Goal: Task Accomplishment & Management: Manage account settings

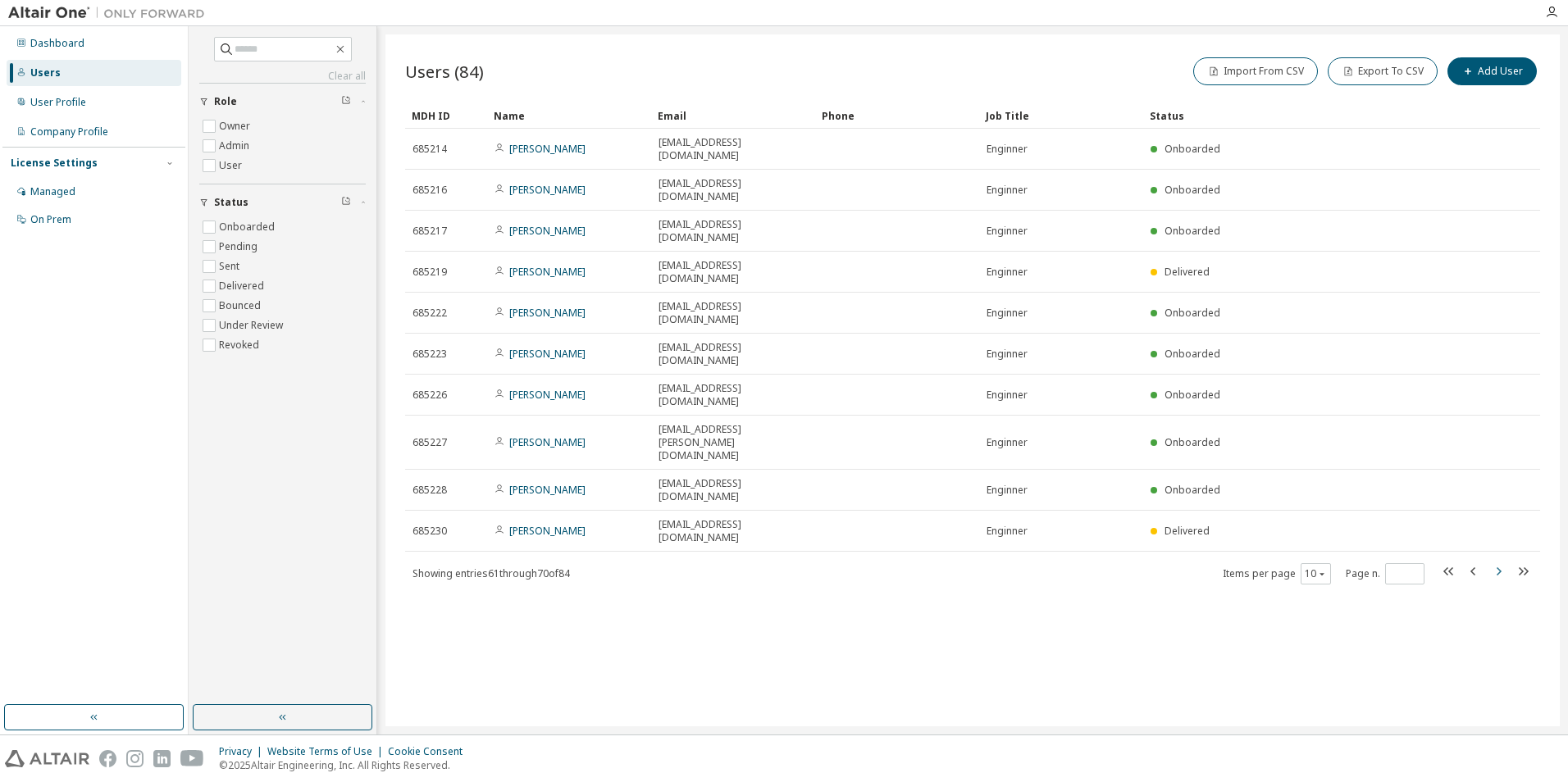
click at [1498, 561] on icon "button" at bounding box center [1499, 571] width 20 height 20
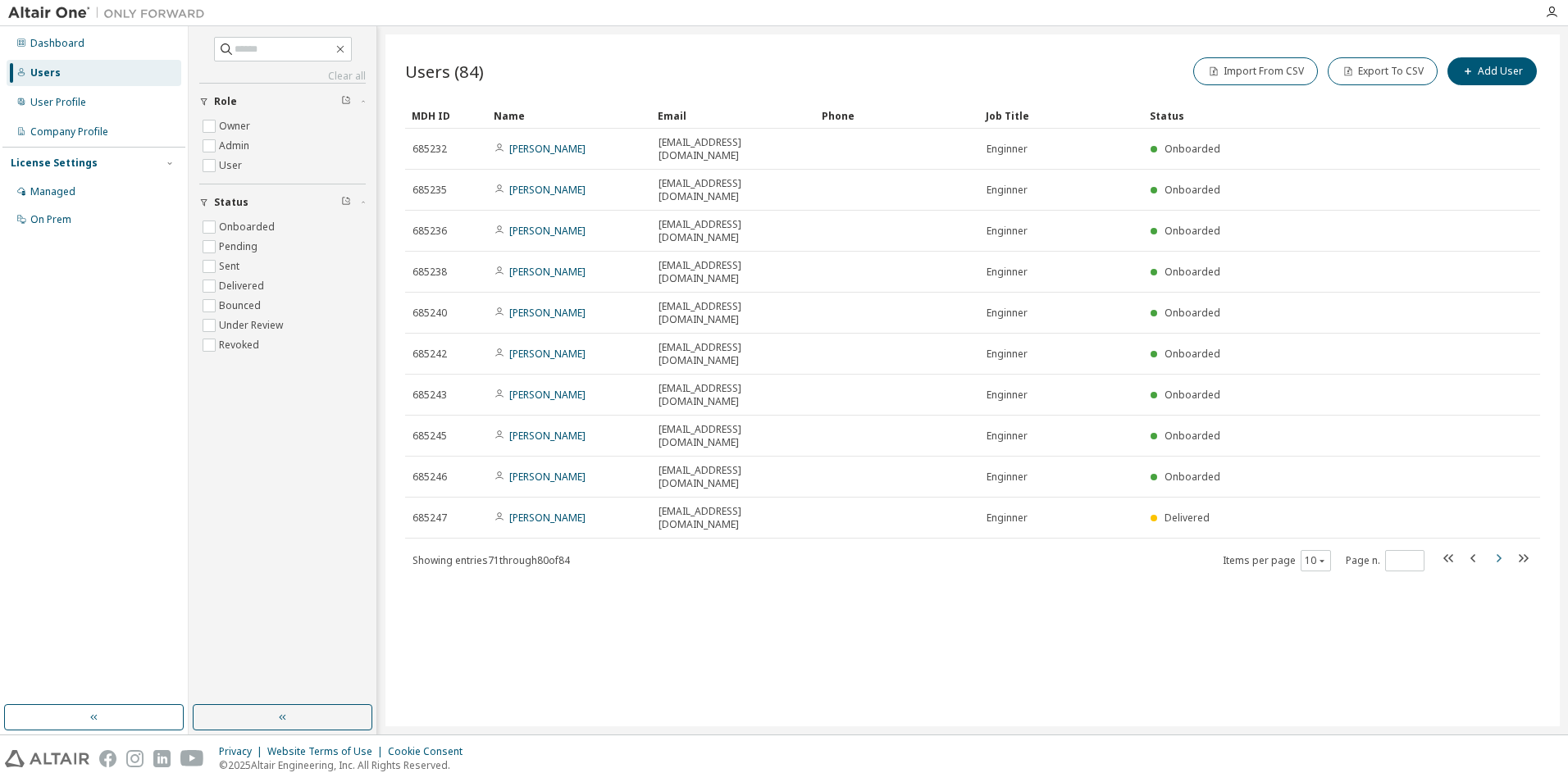
click at [1499, 554] on icon "button" at bounding box center [1499, 558] width 5 height 8
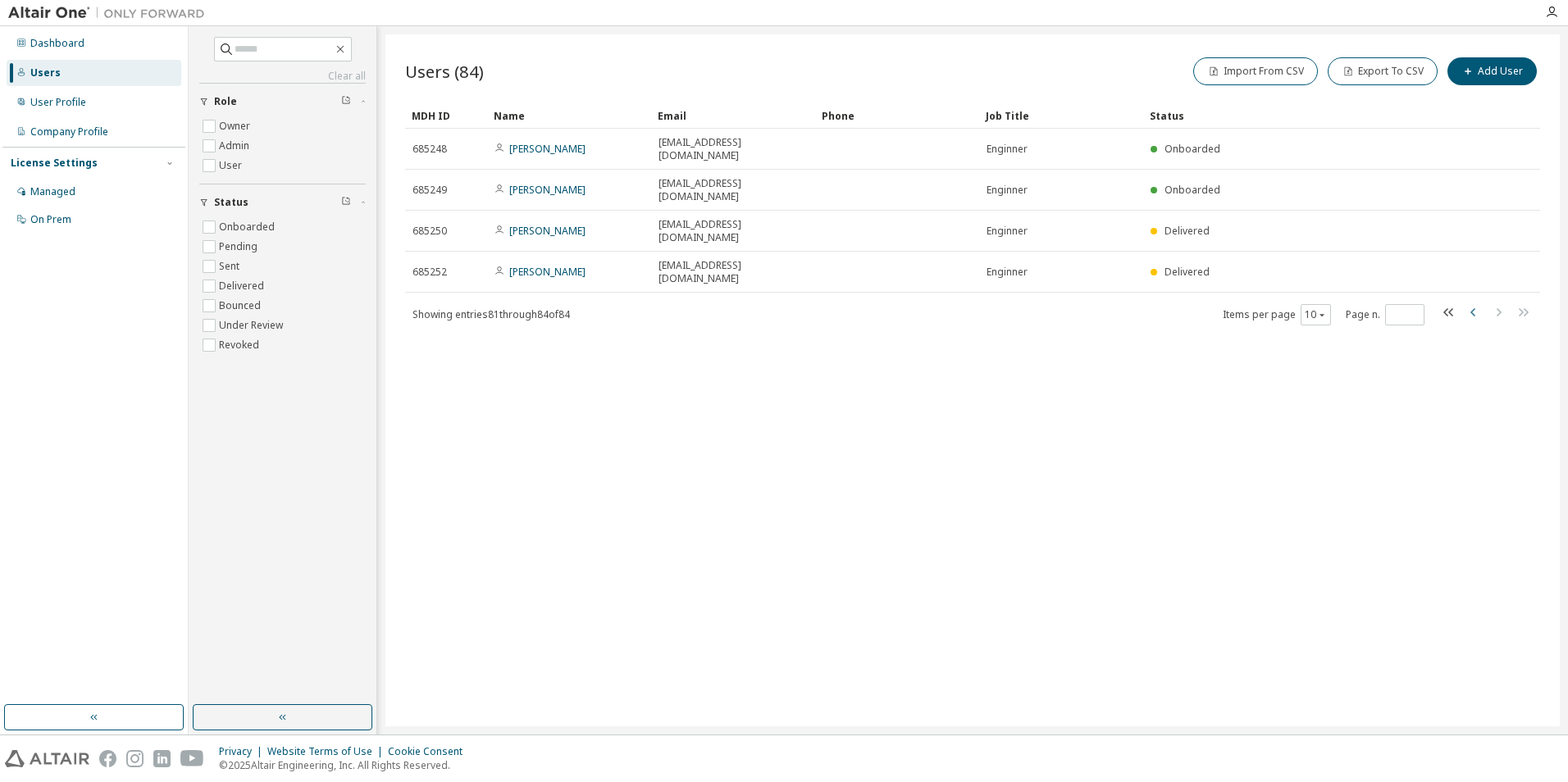
click at [1473, 308] on icon "button" at bounding box center [1473, 312] width 5 height 8
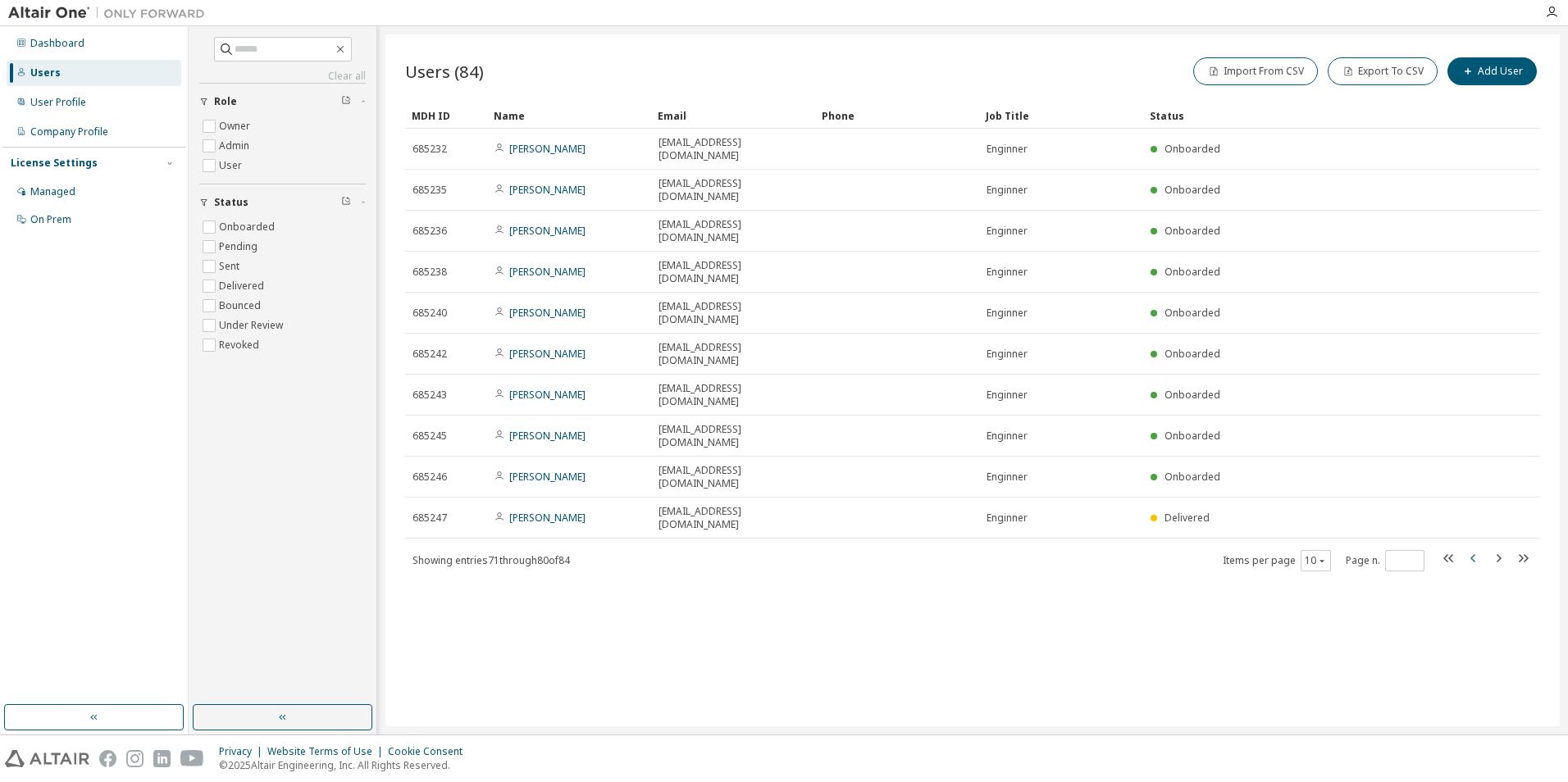
click at [1474, 548] on icon "button" at bounding box center [1474, 558] width 20 height 20
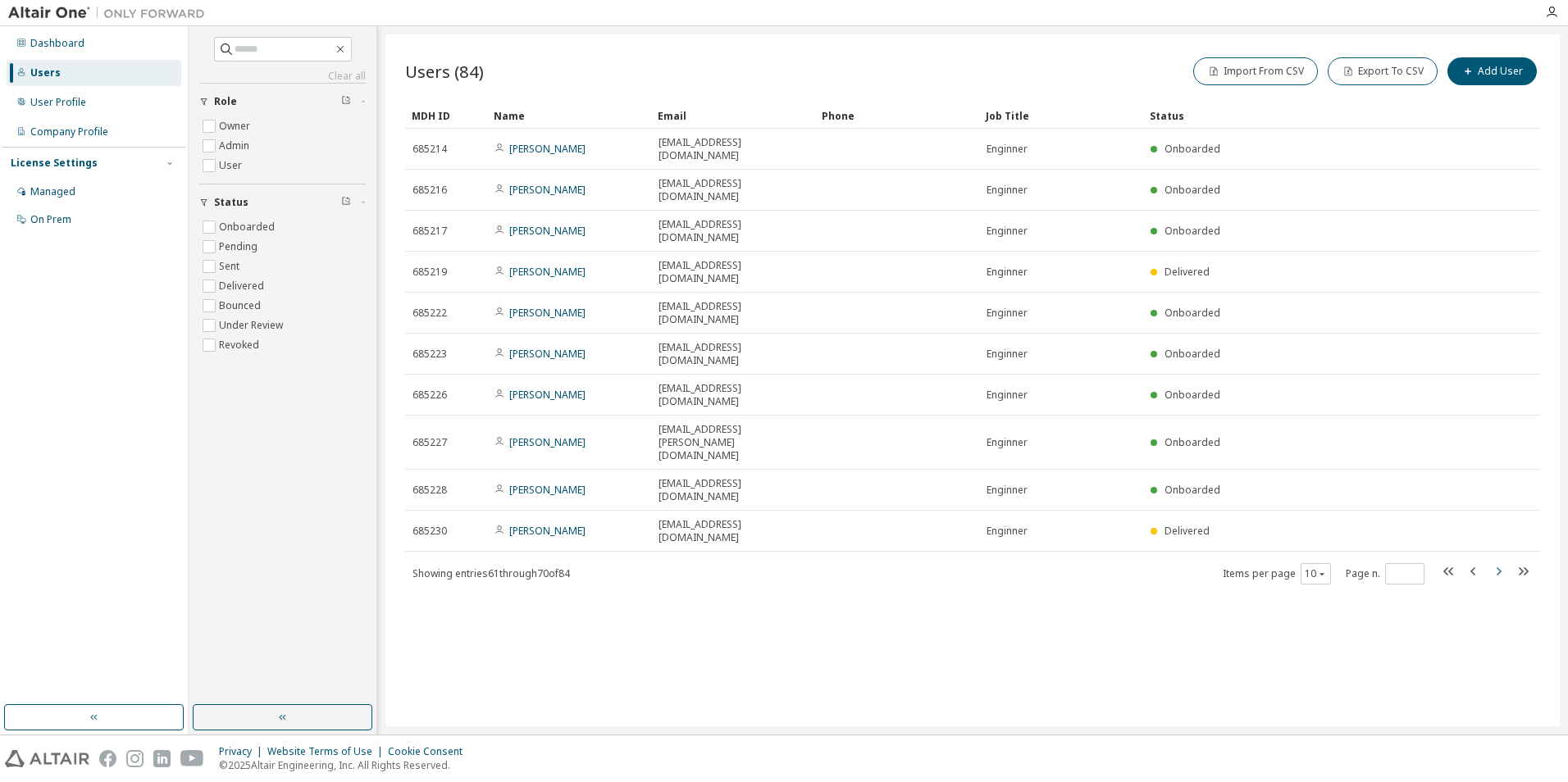
click at [1501, 561] on icon "button" at bounding box center [1499, 571] width 20 height 20
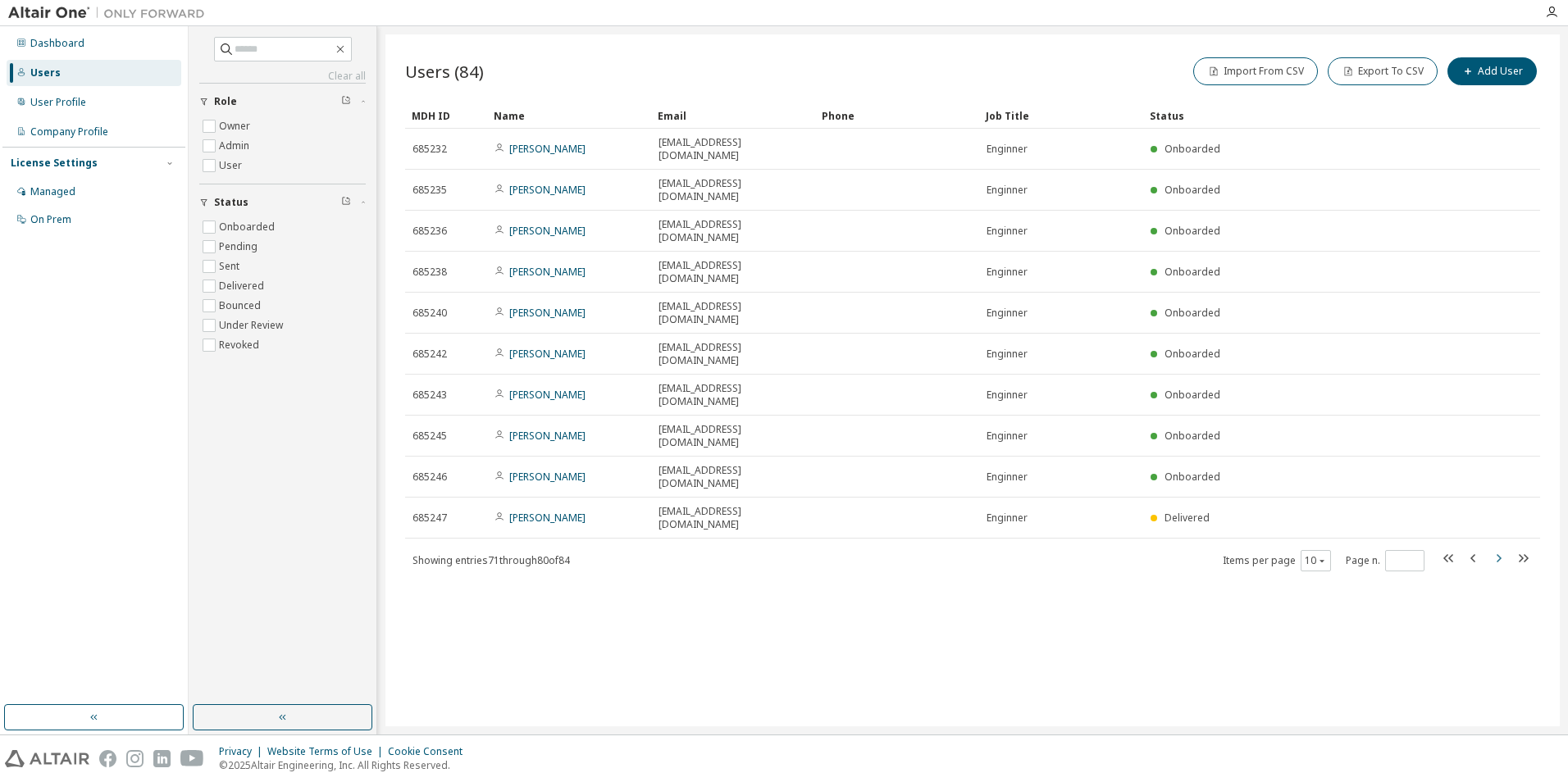
click at [1501, 548] on icon "button" at bounding box center [1499, 558] width 20 height 20
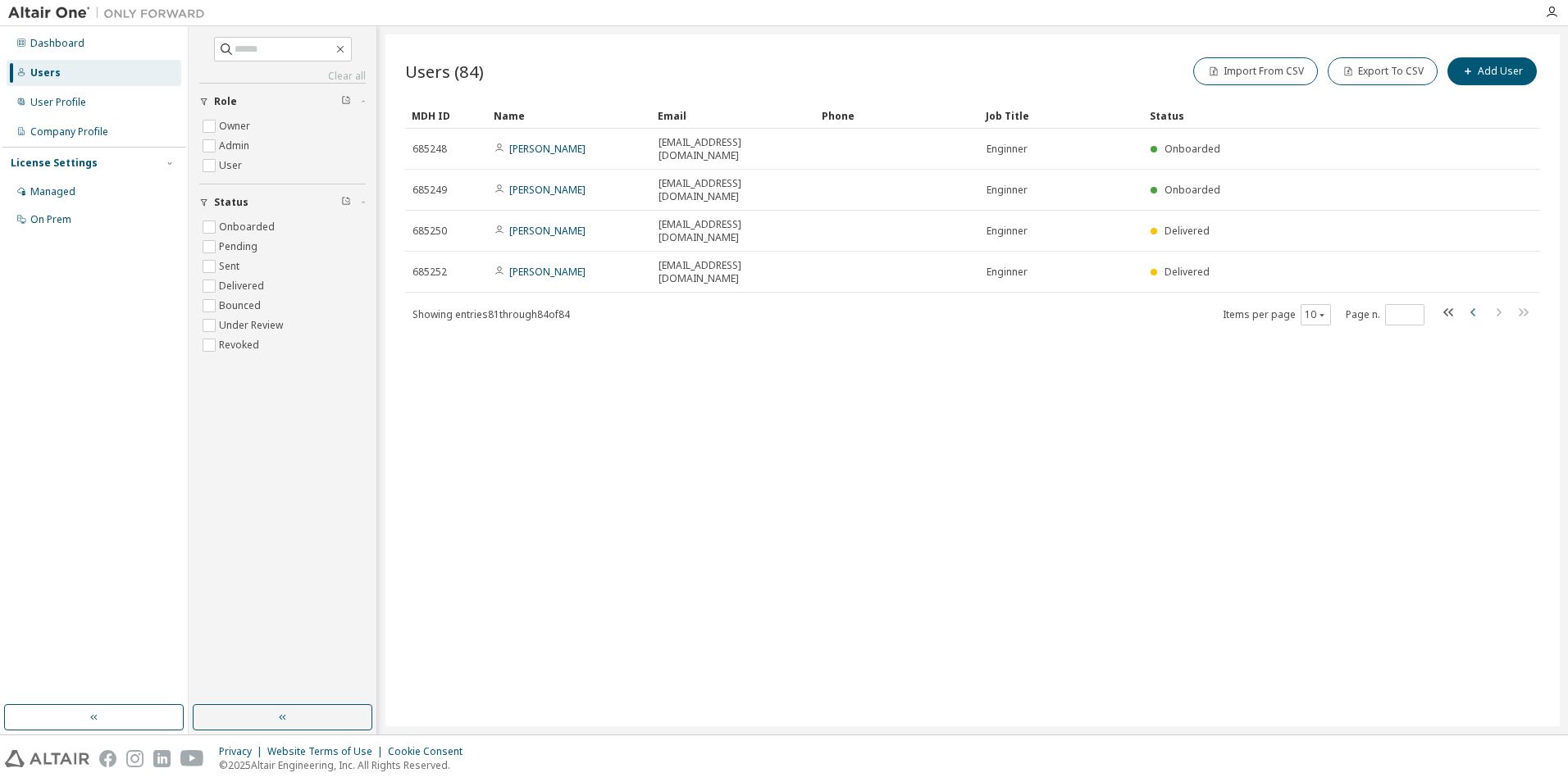
click at [1474, 308] on icon "button" at bounding box center [1473, 312] width 5 height 8
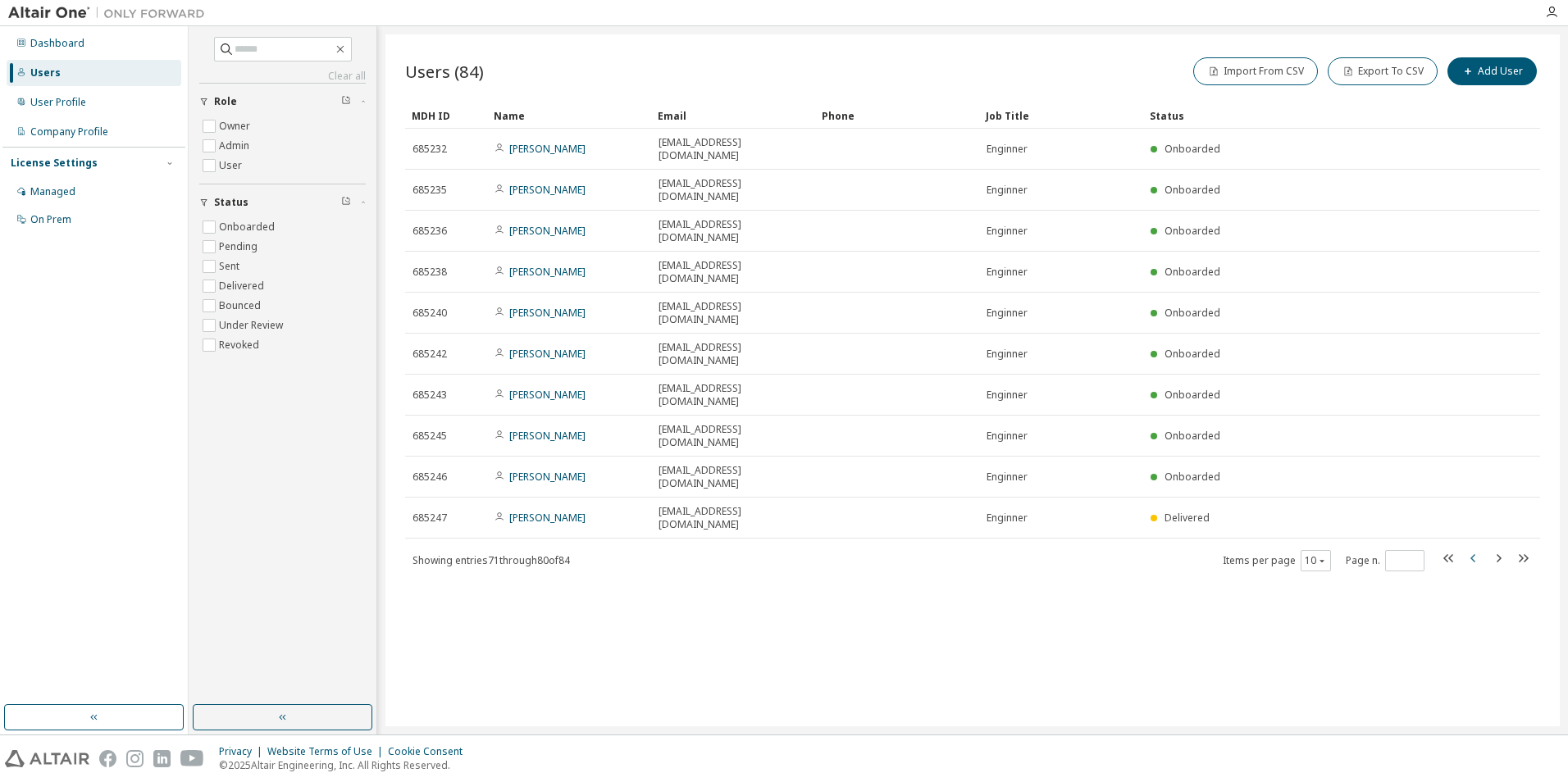
click at [1477, 548] on icon "button" at bounding box center [1474, 558] width 20 height 20
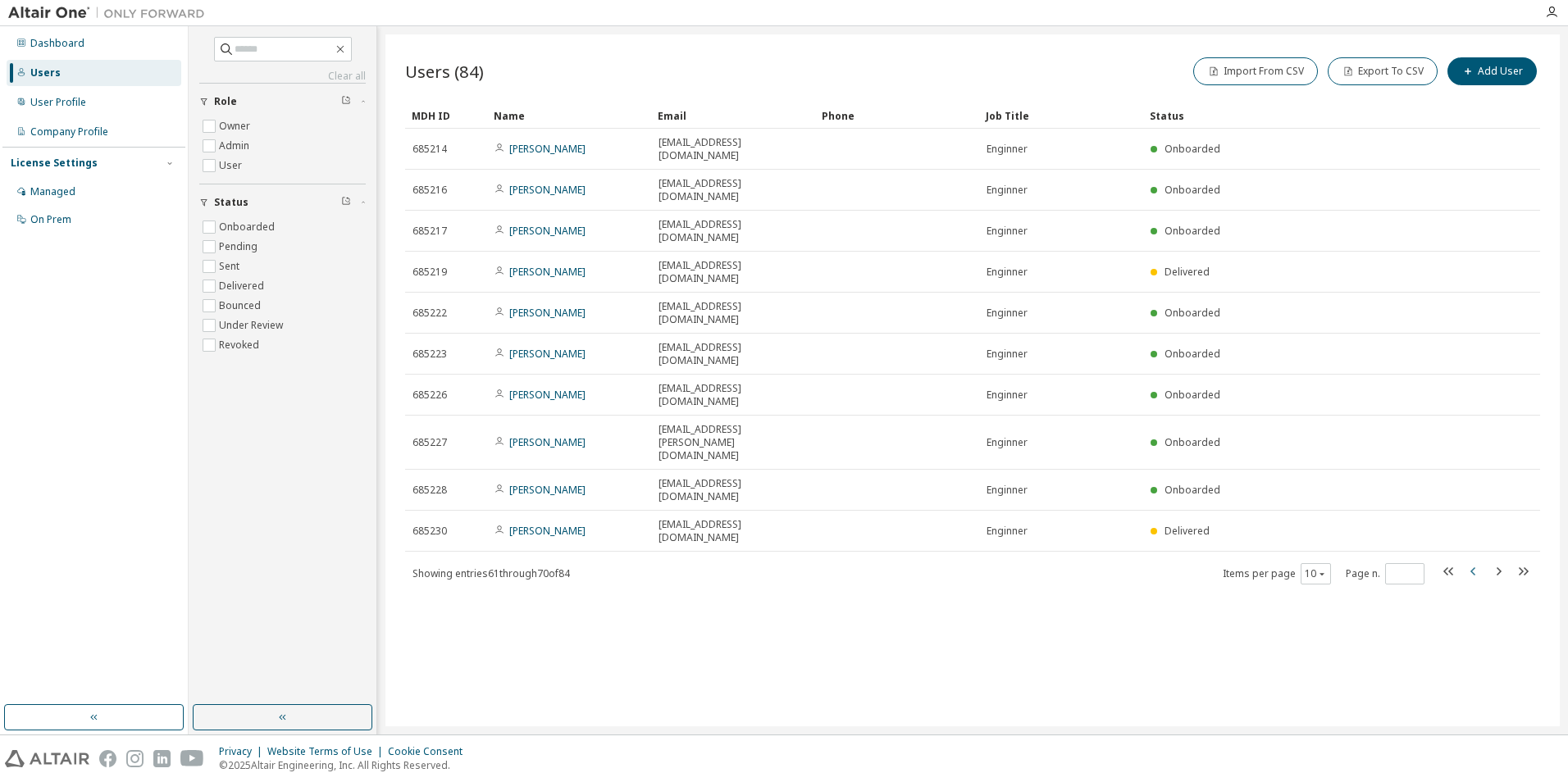
click at [1473, 561] on icon "button" at bounding box center [1474, 571] width 20 height 20
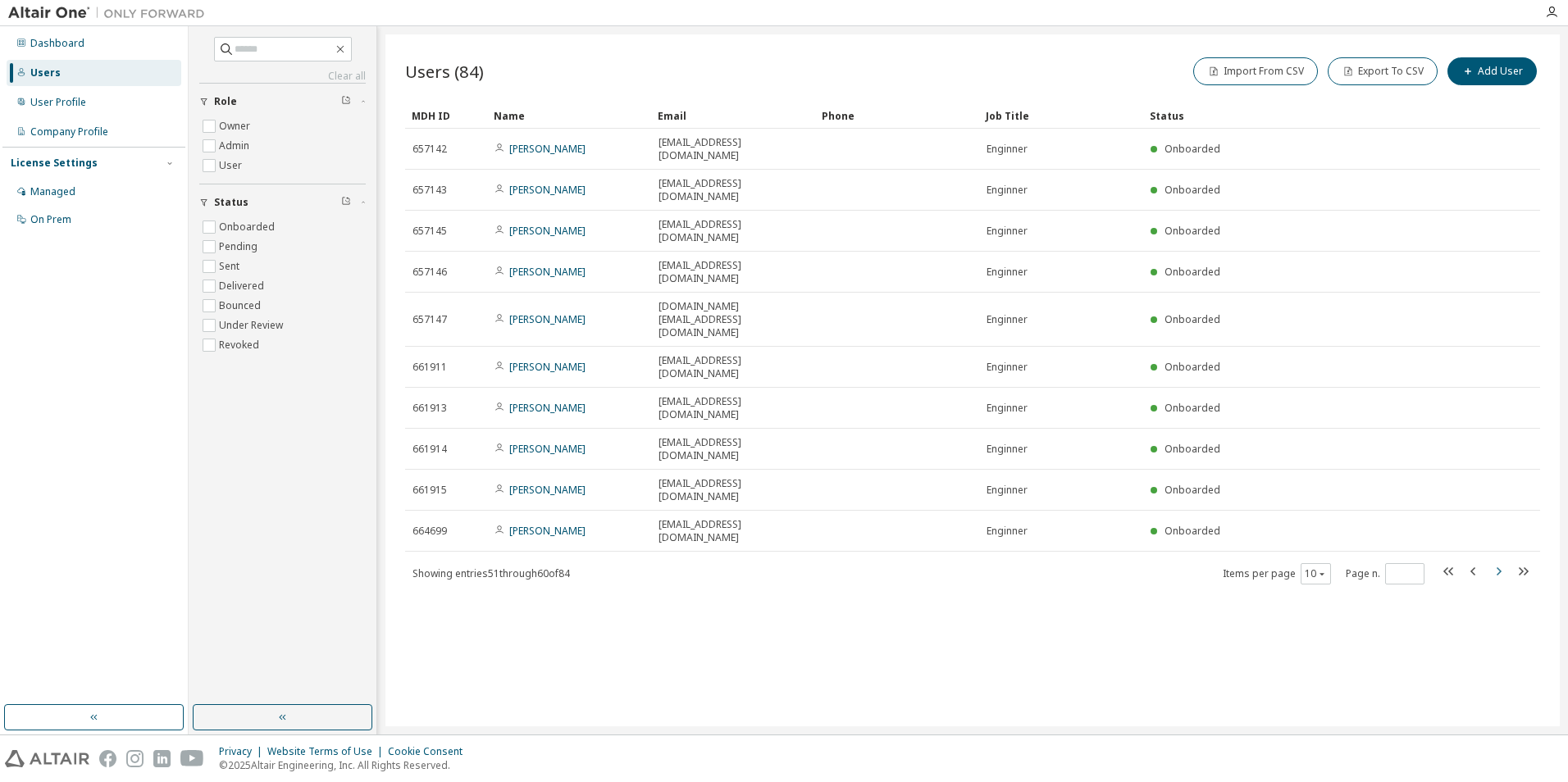
click at [1499, 561] on icon "button" at bounding box center [1499, 571] width 20 height 20
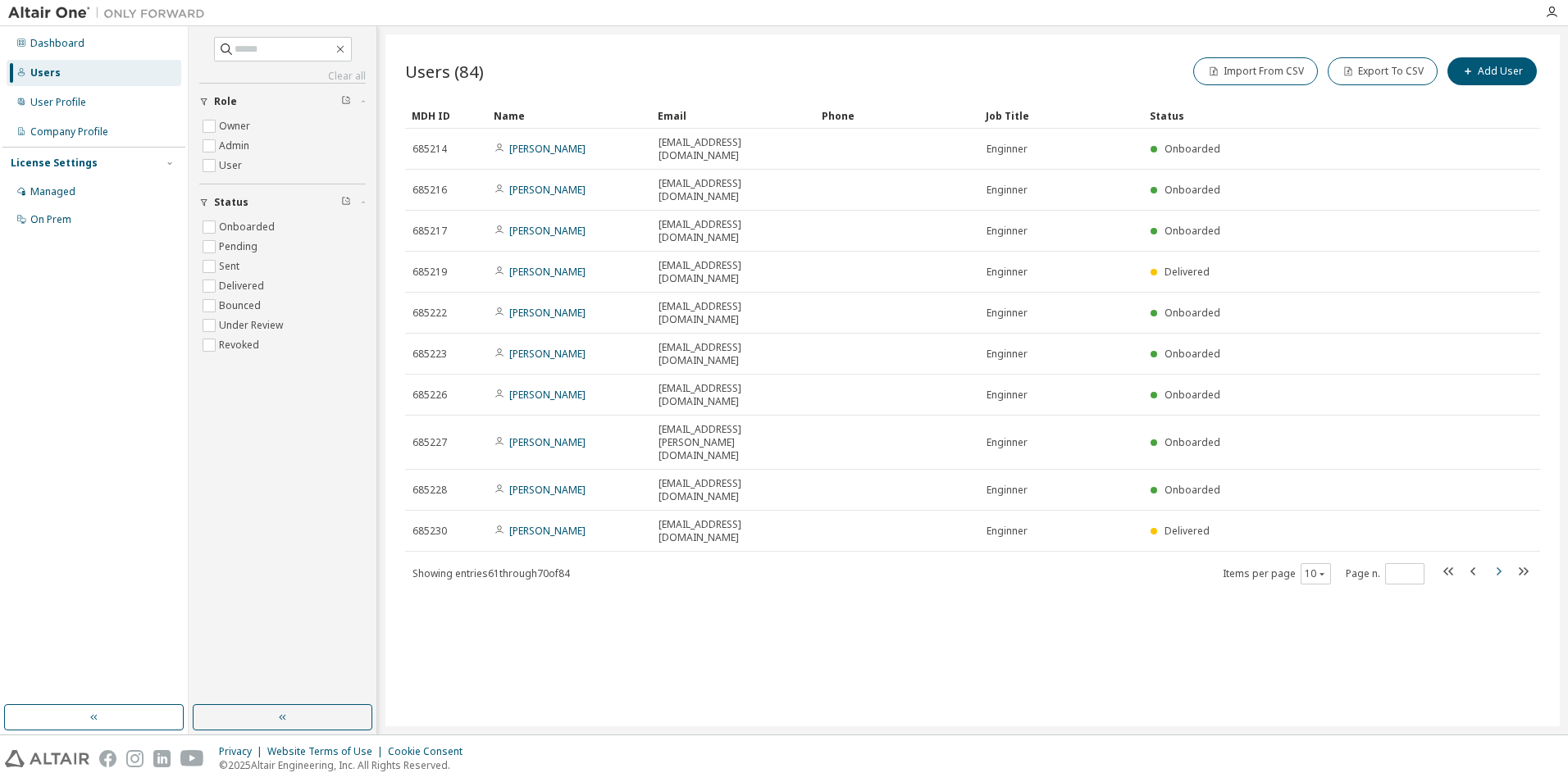
click at [1499, 561] on icon "button" at bounding box center [1499, 571] width 20 height 20
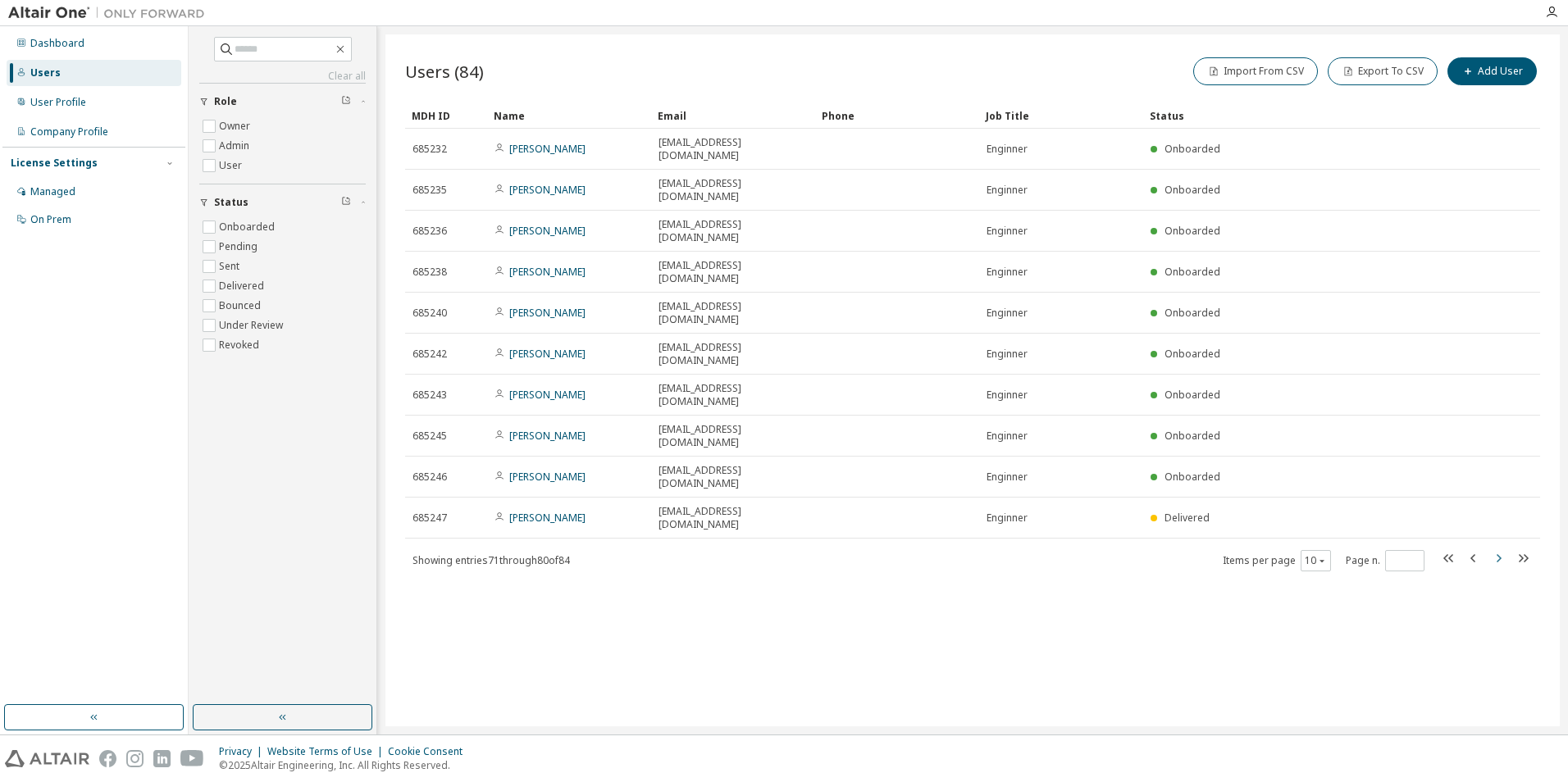
click at [1499, 548] on icon "button" at bounding box center [1499, 558] width 20 height 20
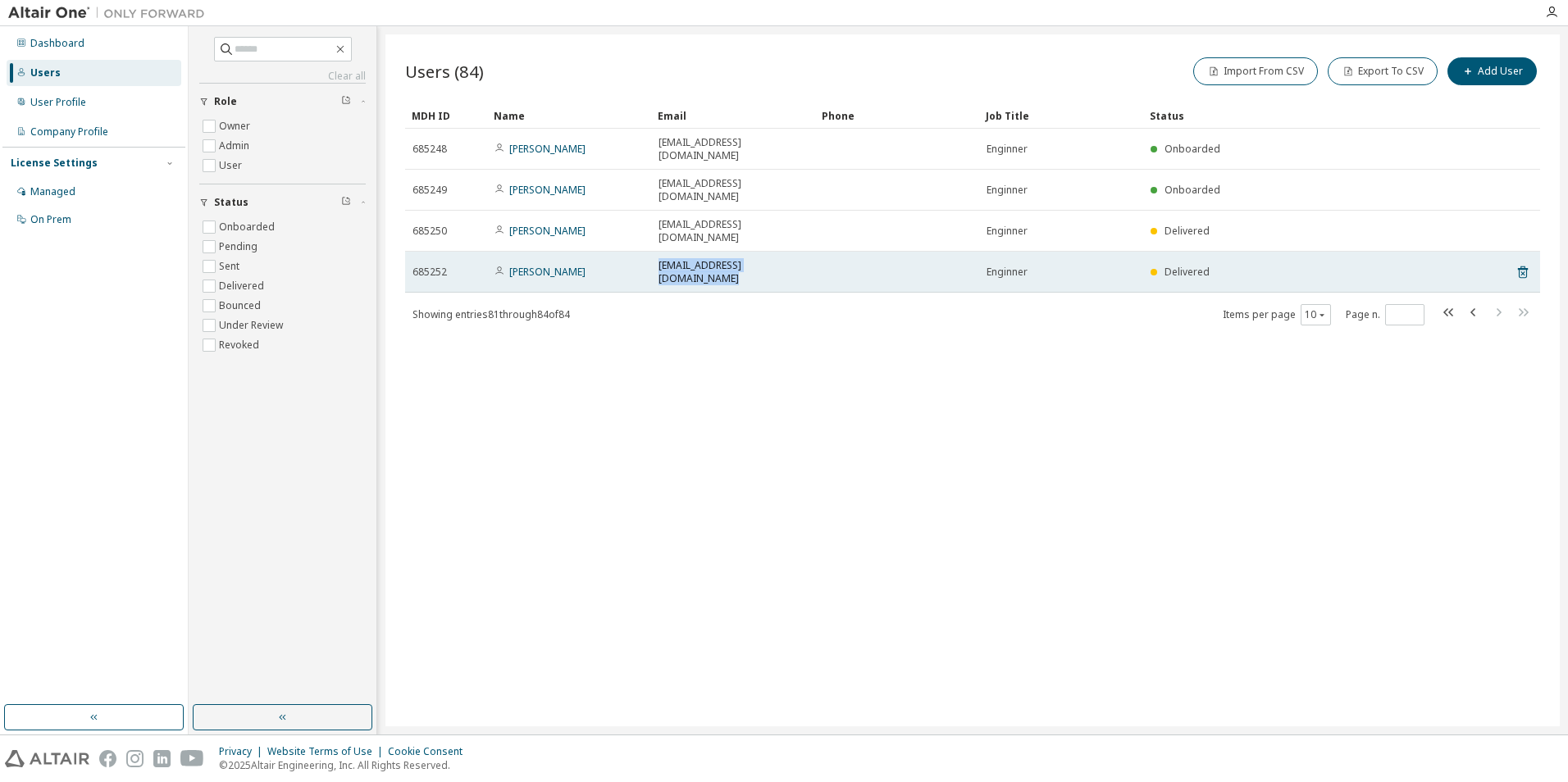
drag, startPoint x: 659, startPoint y: 225, endPoint x: 803, endPoint y: 233, distance: 144.2
click at [803, 251] on td "[EMAIL_ADDRESS][DOMAIN_NAME]" at bounding box center [733, 272] width 164 height 41
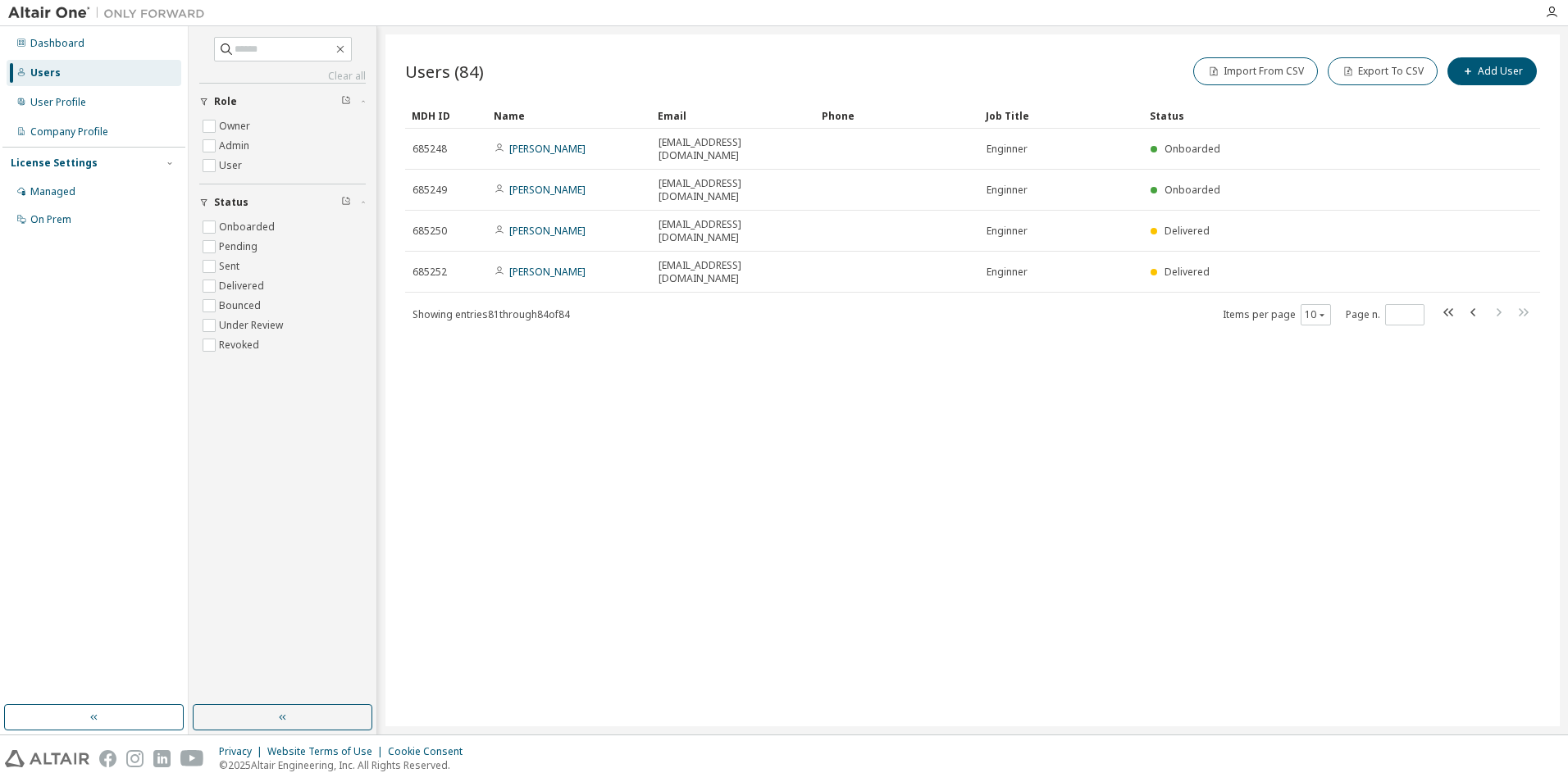
click at [768, 302] on div "Users (84) Import From CSV Export To CSV Add User Clear Load Save Save As Field…" at bounding box center [972, 380] width 1174 height 692
click at [1469, 302] on icon "button" at bounding box center [1474, 312] width 20 height 20
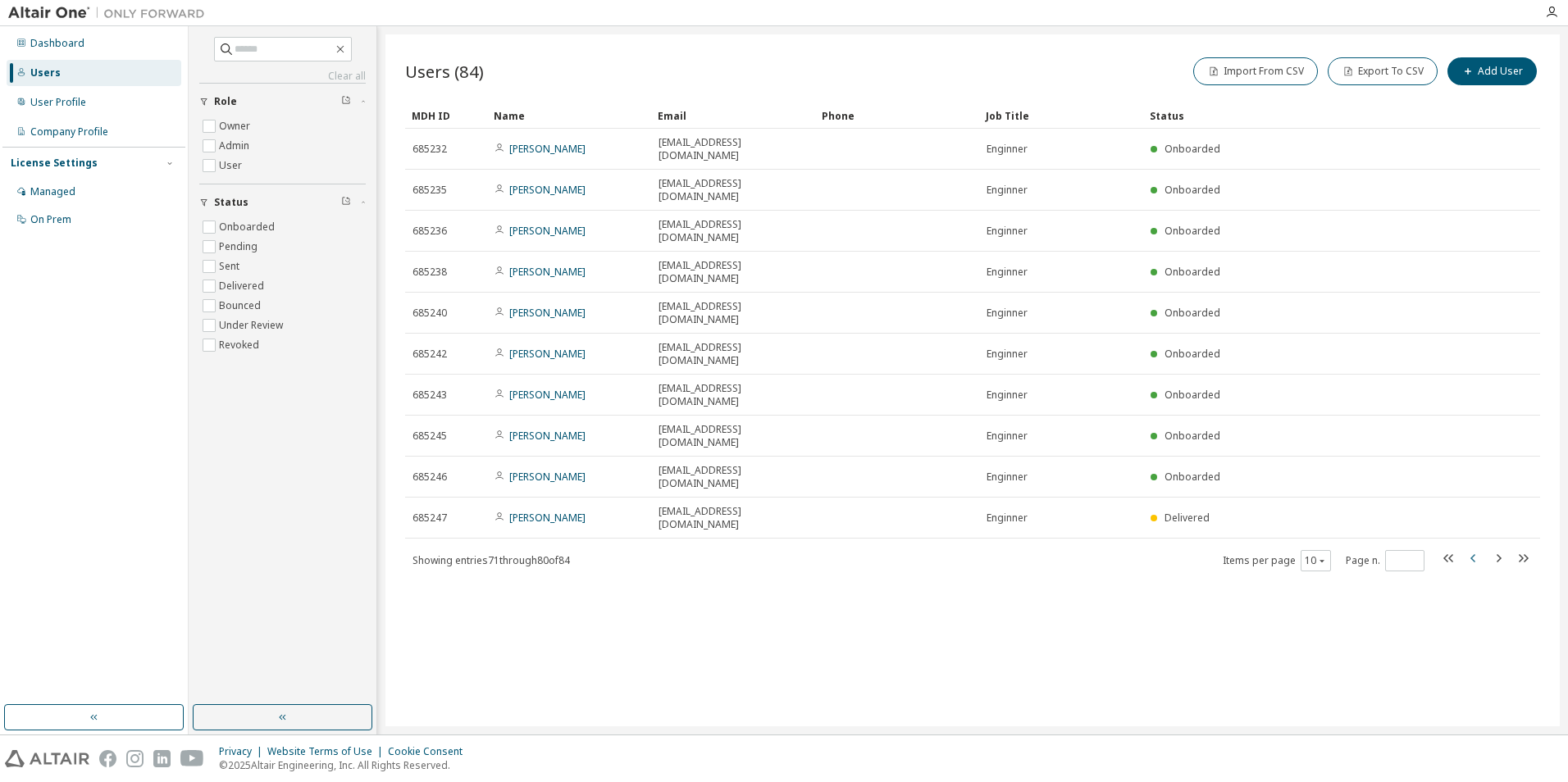
click at [1468, 548] on icon "button" at bounding box center [1474, 558] width 20 height 20
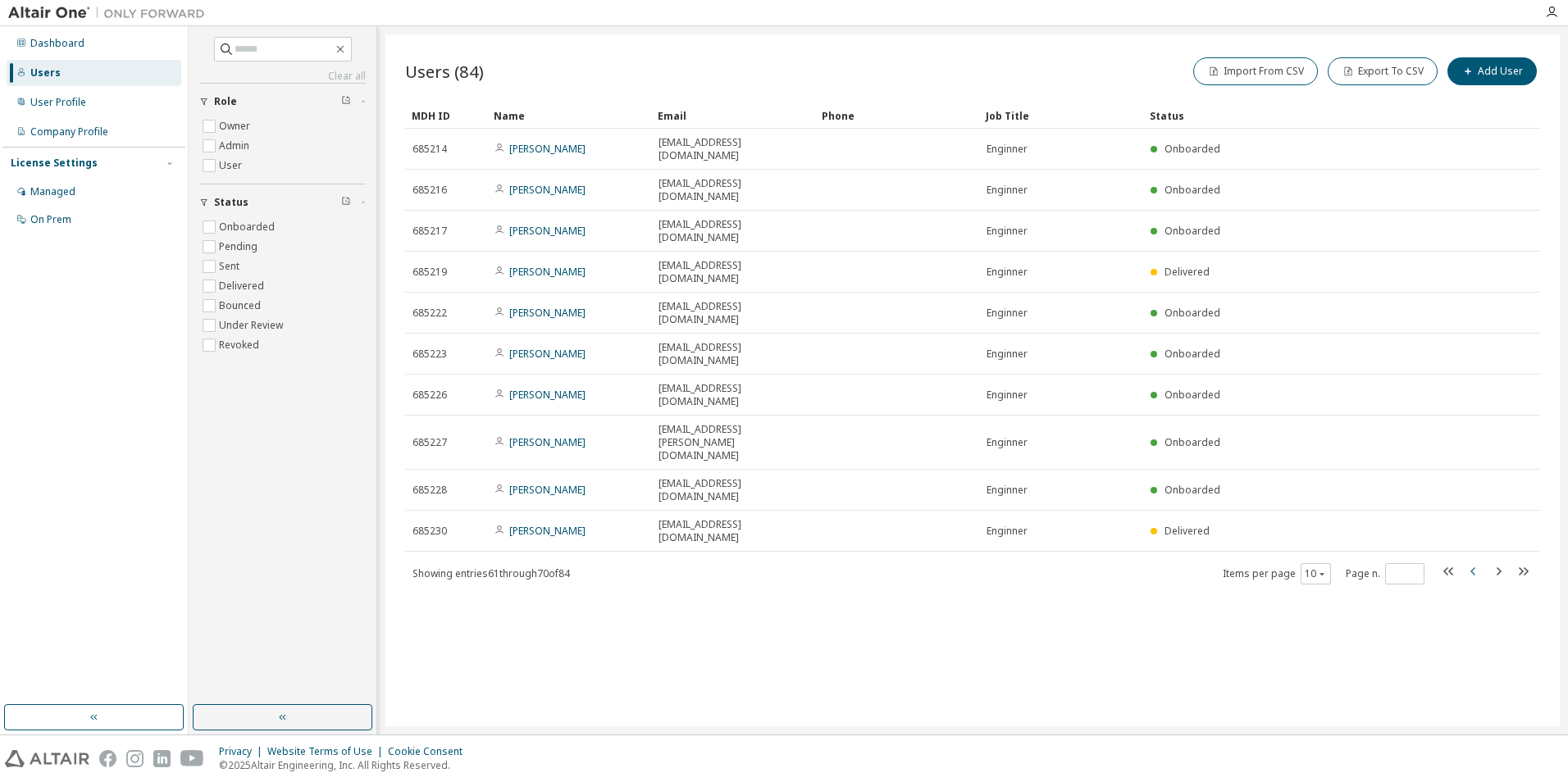
click at [1478, 561] on icon "button" at bounding box center [1474, 571] width 20 height 20
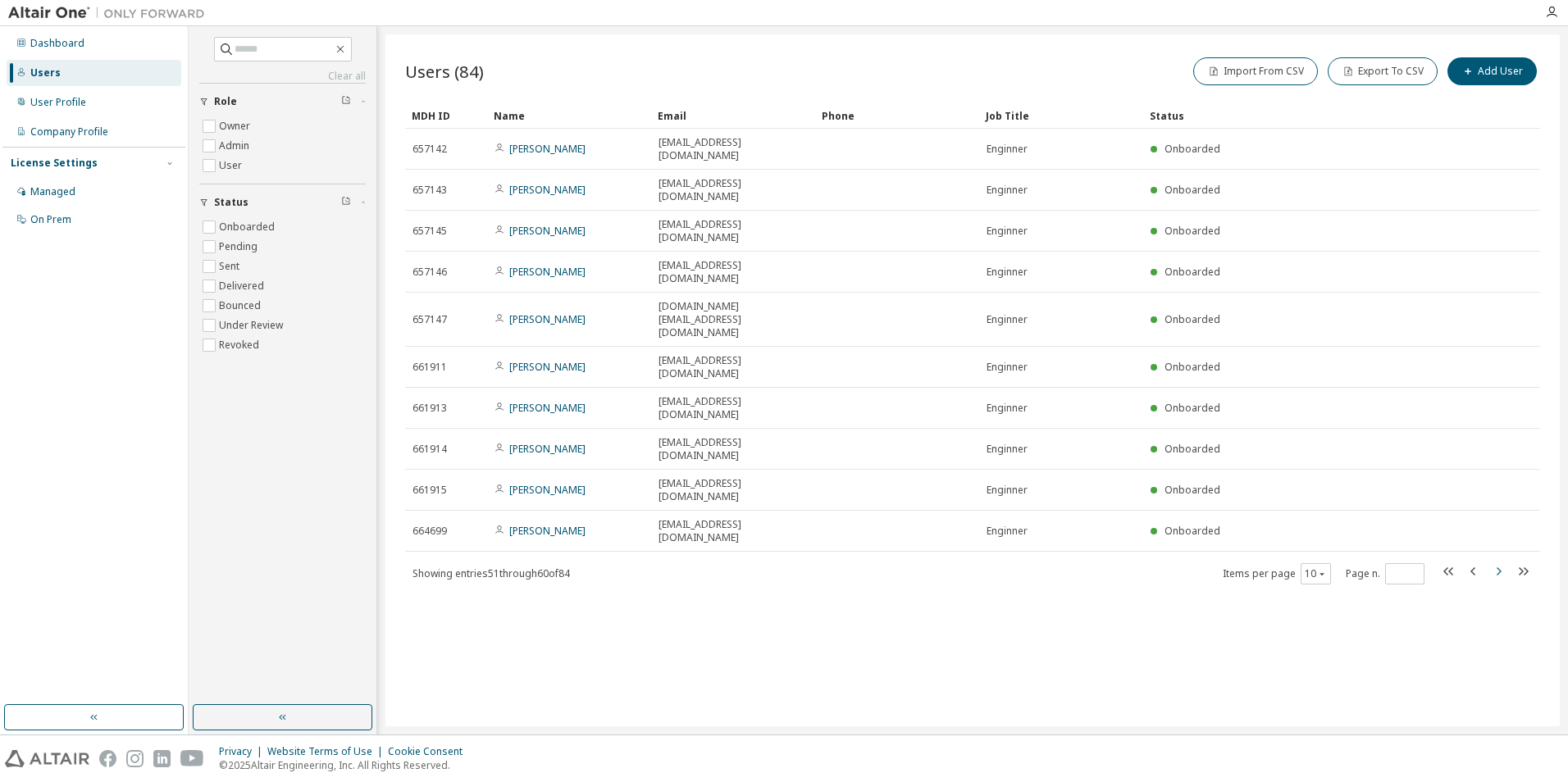
click at [1505, 561] on icon "button" at bounding box center [1499, 571] width 20 height 20
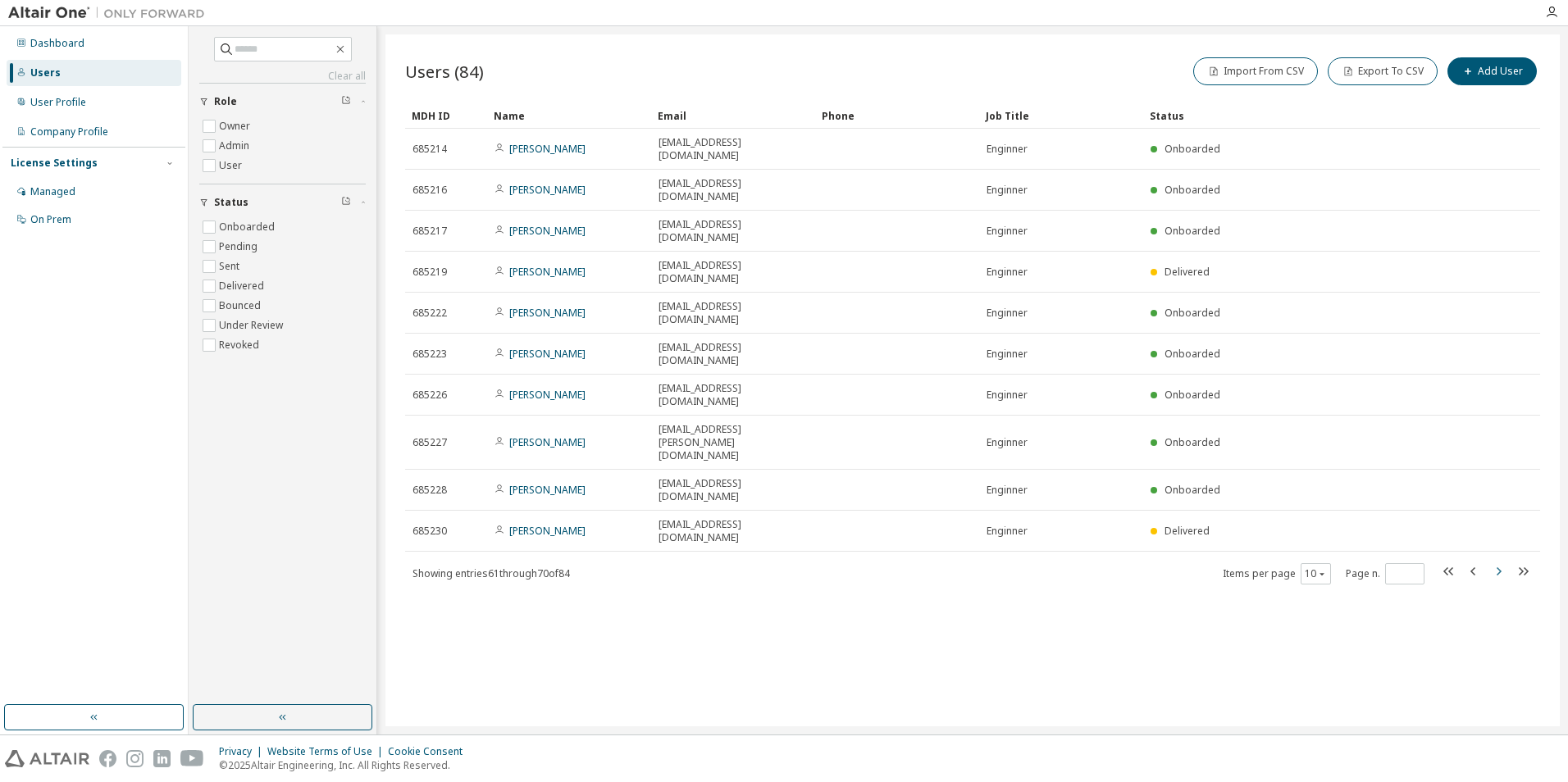
click at [1505, 561] on icon "button" at bounding box center [1499, 571] width 20 height 20
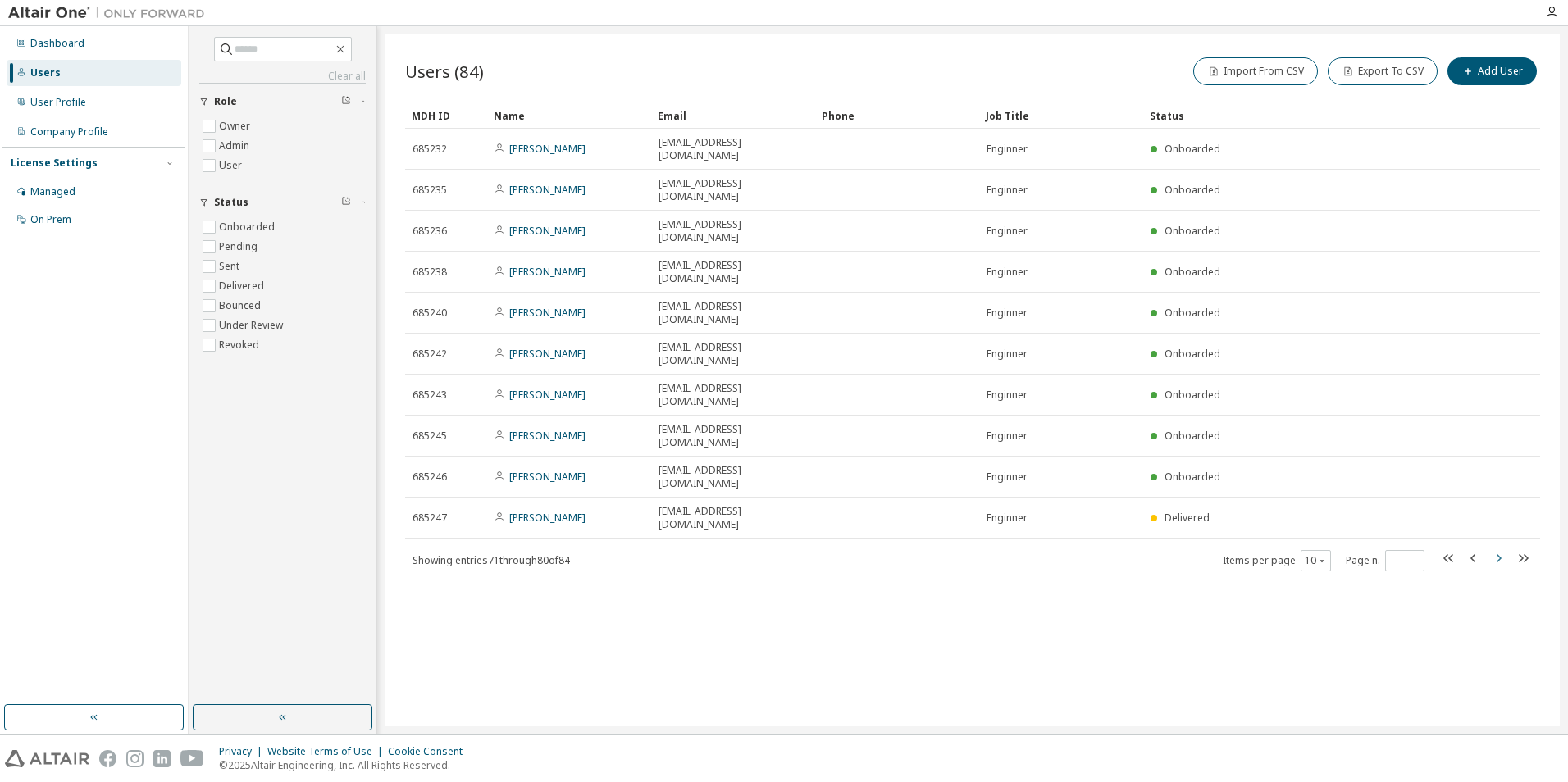
click at [1505, 548] on icon "button" at bounding box center [1499, 558] width 20 height 20
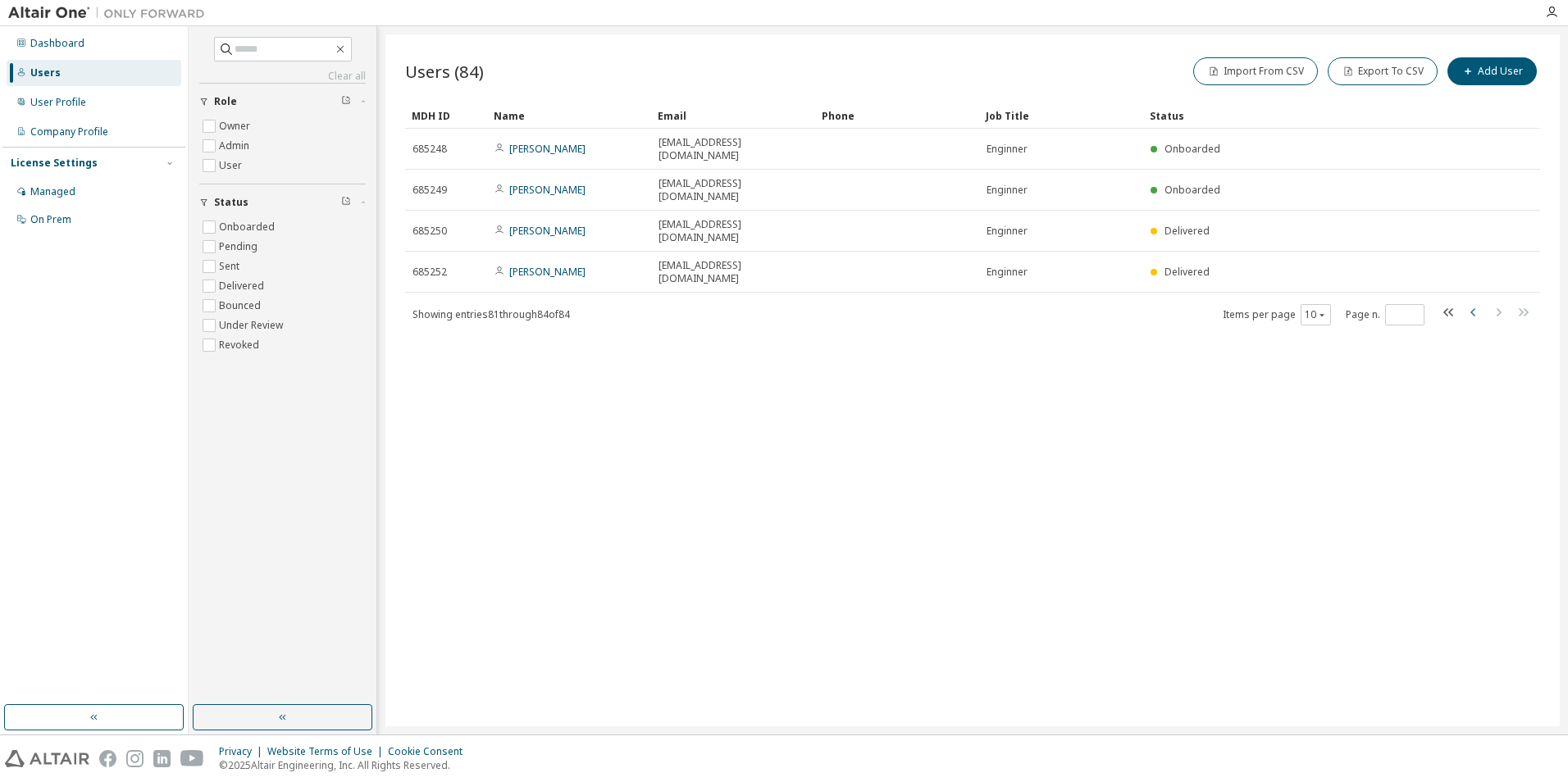
click at [1472, 302] on icon "button" at bounding box center [1474, 312] width 20 height 20
type input "*"
